Goal: Transaction & Acquisition: Purchase product/service

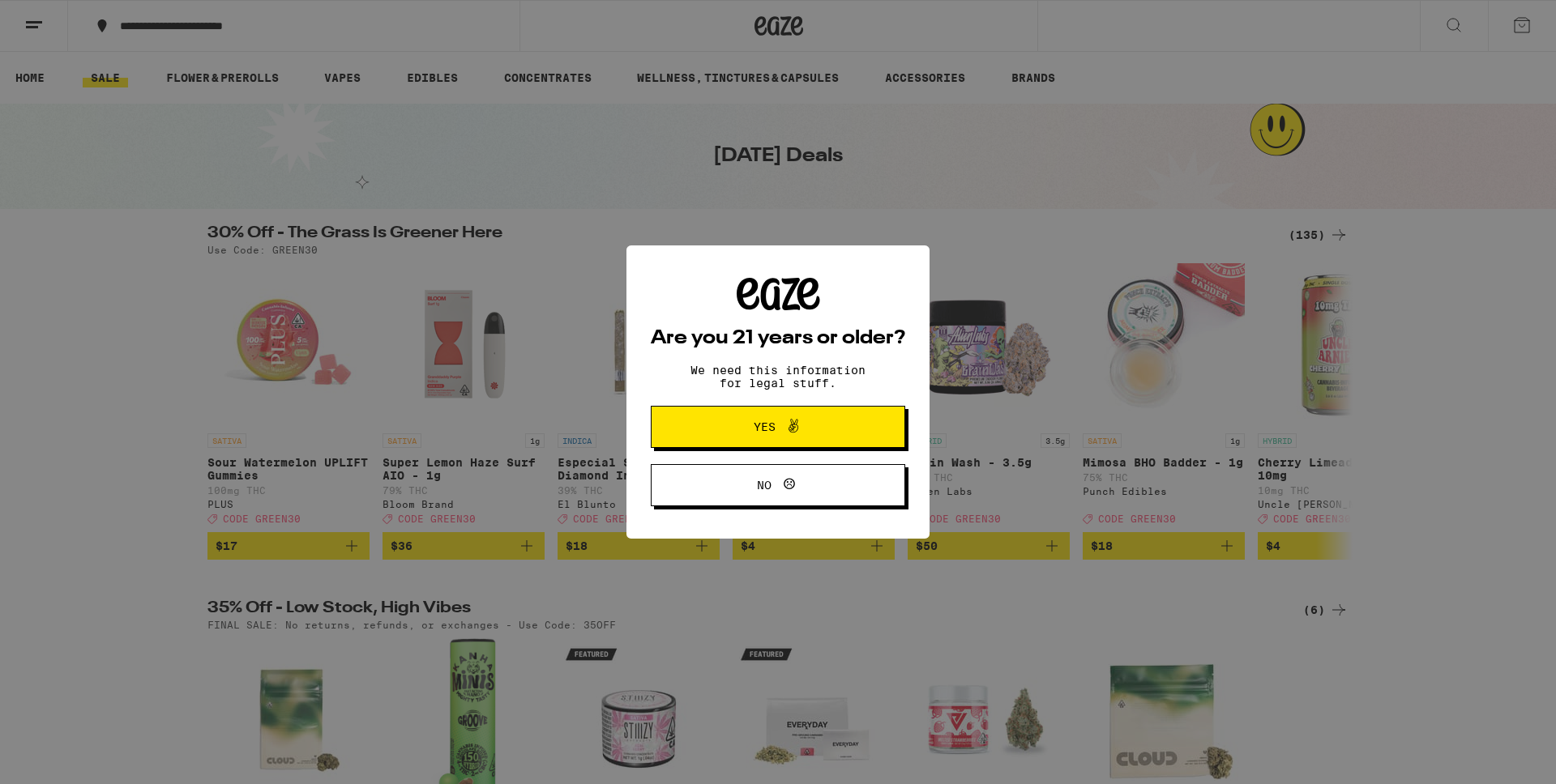
click at [718, 427] on span "Yes" at bounding box center [778, 427] width 123 height 21
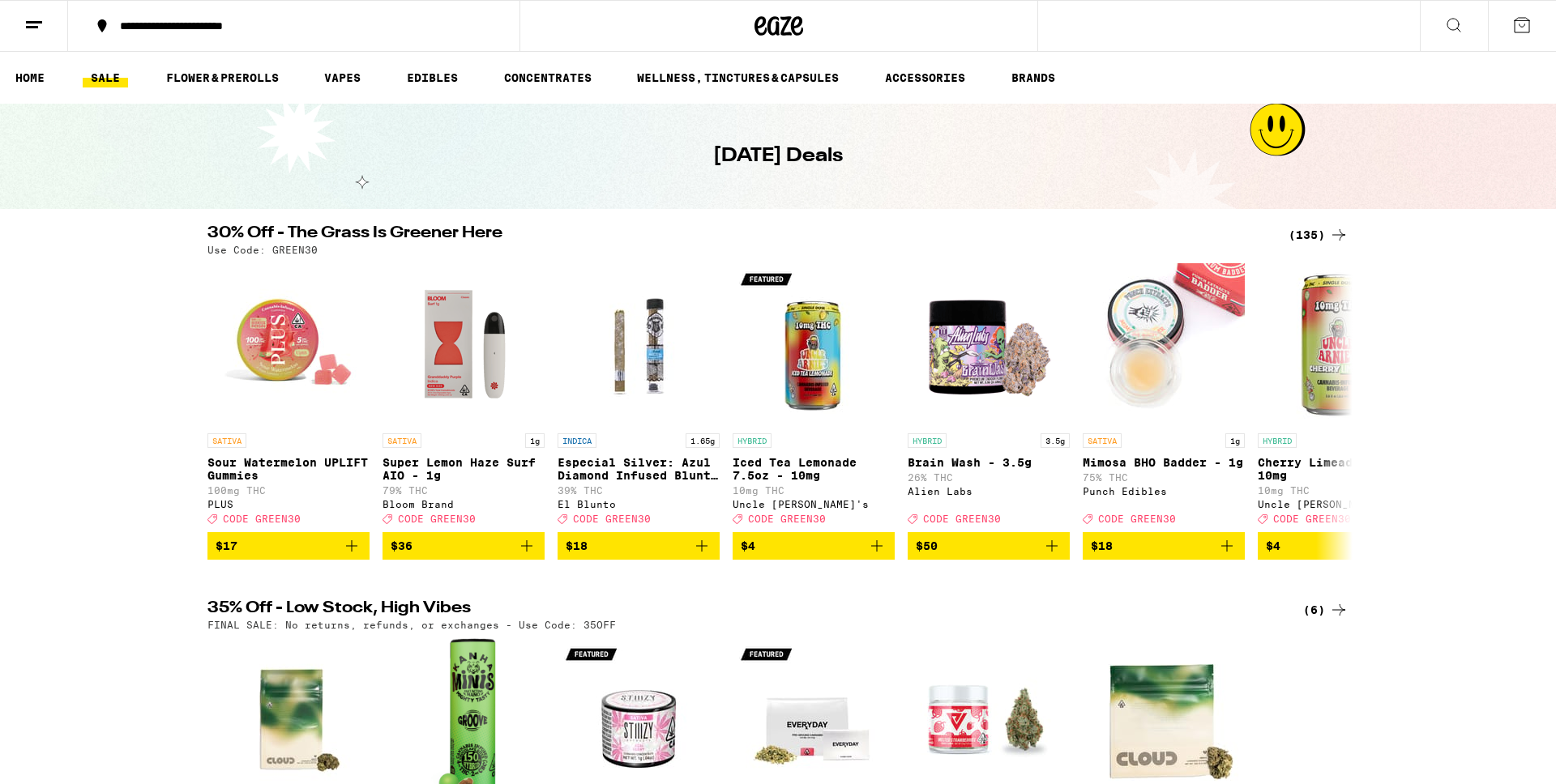
click at [1321, 234] on div "(135)" at bounding box center [1318, 235] width 60 height 19
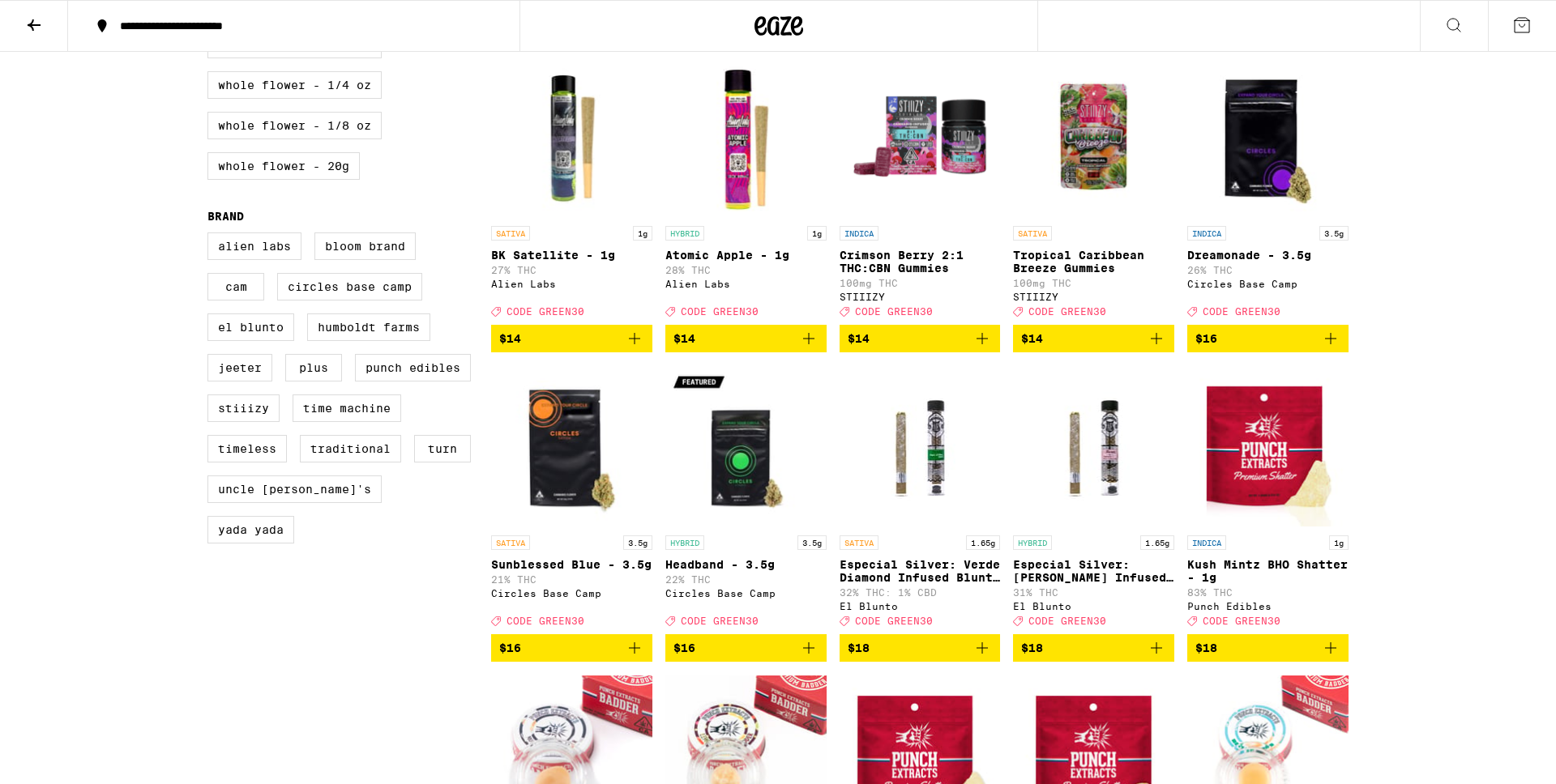
scroll to position [1110, 0]
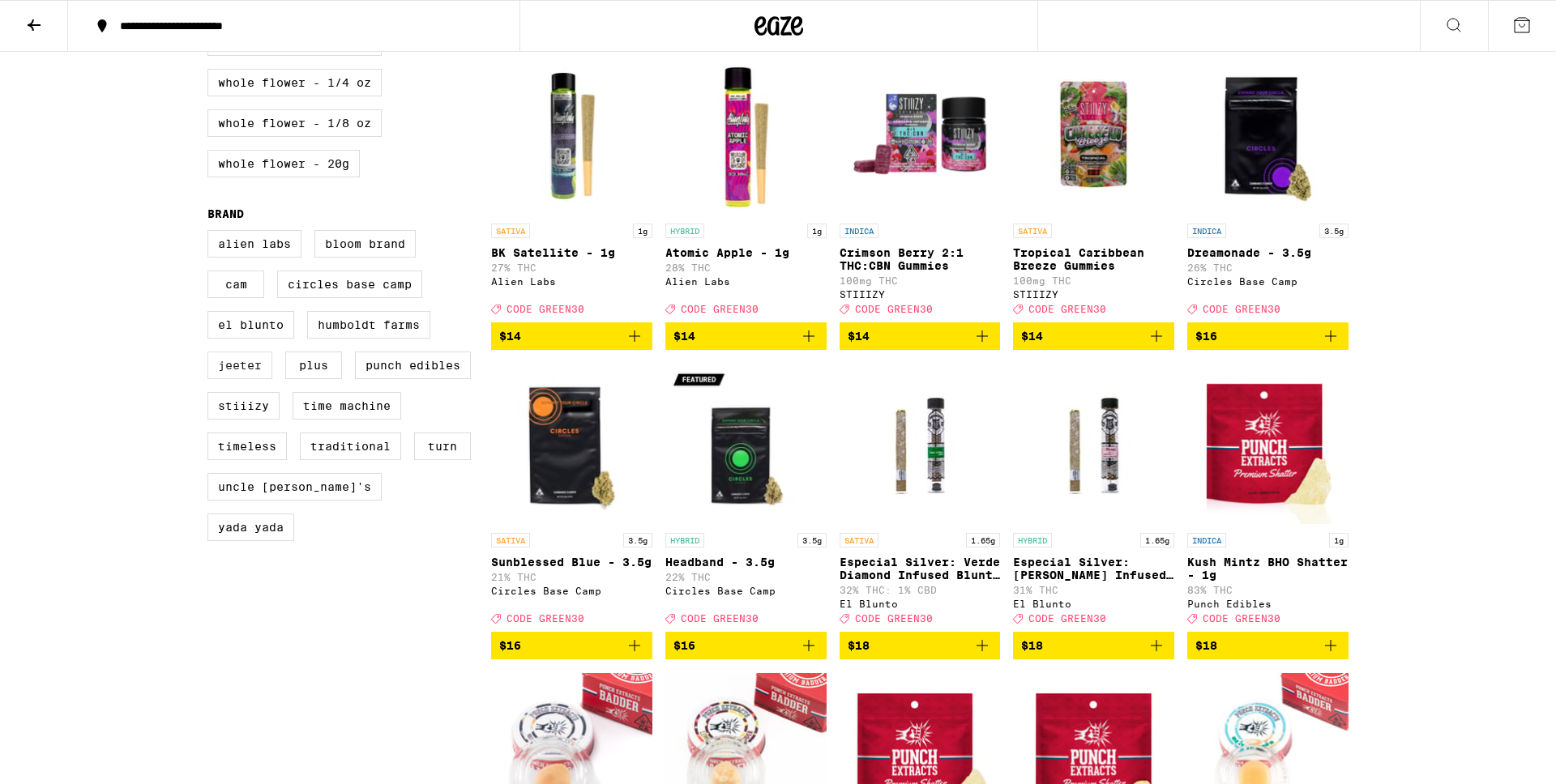
click at [262, 379] on label "Jeeter" at bounding box center [240, 365] width 64 height 28
click at [212, 233] on input "Jeeter" at bounding box center [211, 233] width 1 height 1
checkbox input "true"
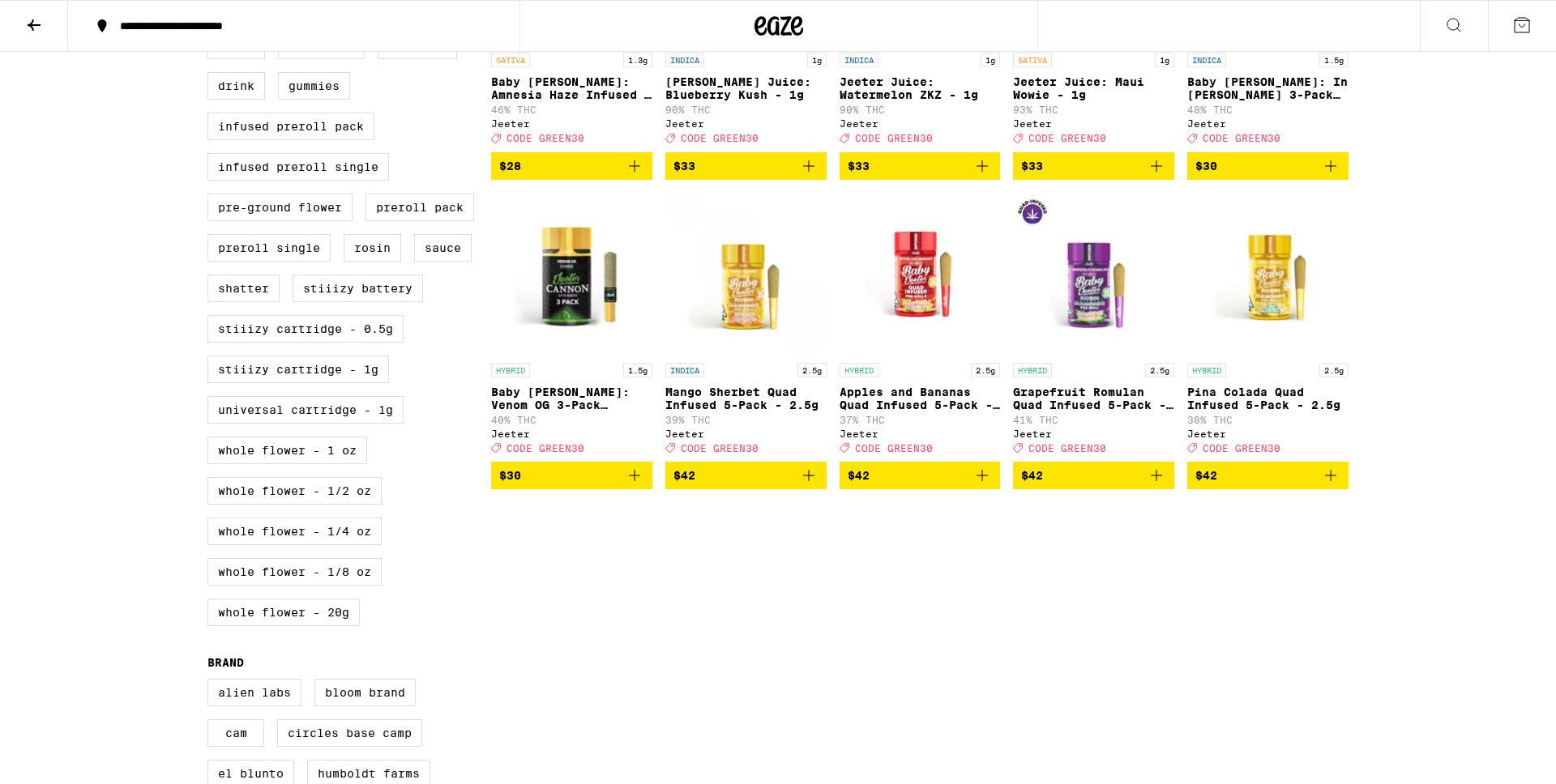
scroll to position [659, 0]
